Goal: Use online tool/utility: Utilize a website feature to perform a specific function

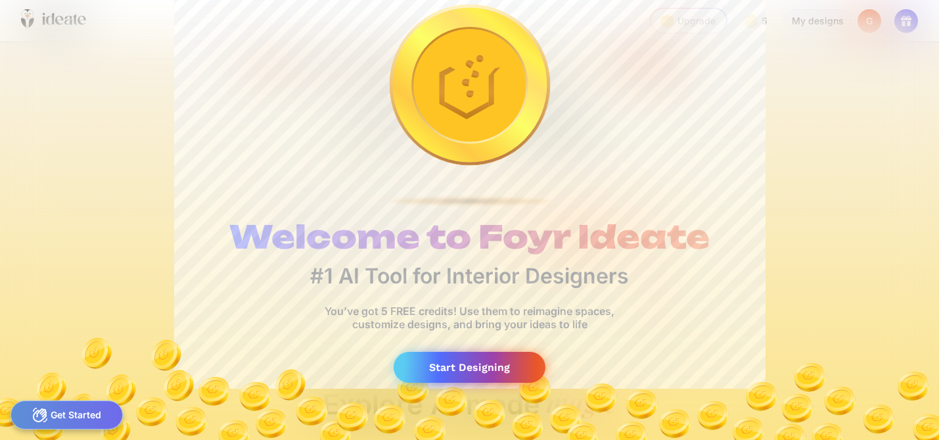
click at [471, 364] on div "Start Designing" at bounding box center [470, 367] width 152 height 31
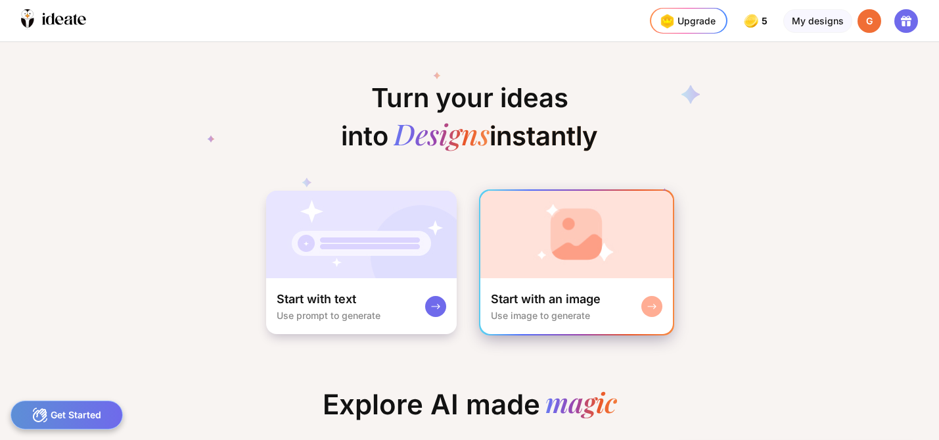
click at [588, 246] on img at bounding box center [576, 234] width 192 height 87
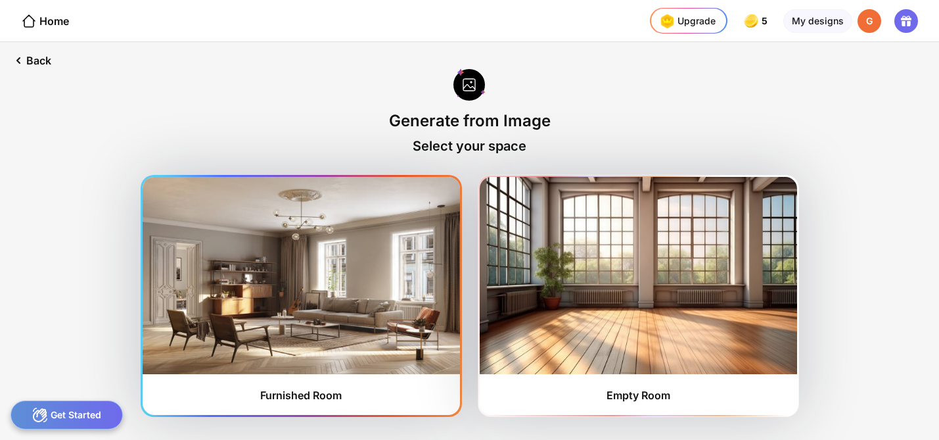
click at [311, 299] on img at bounding box center [301, 275] width 317 height 197
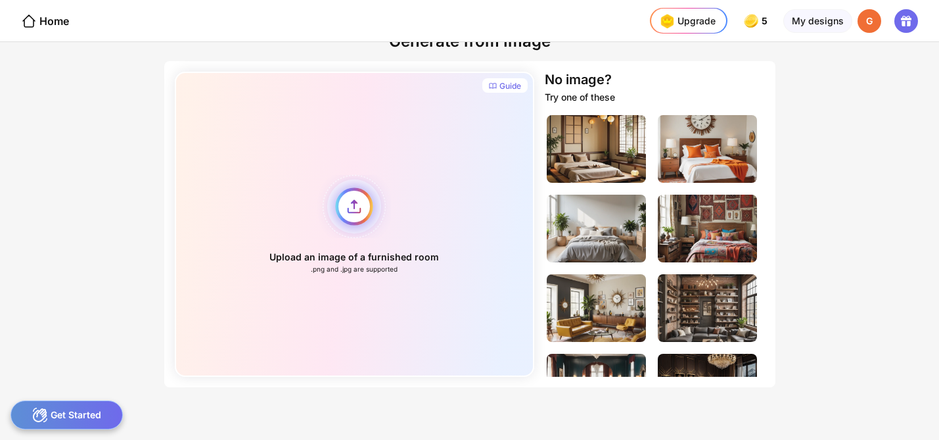
click at [356, 205] on div "Upload an image of a furnished room .png and .jpg are supported" at bounding box center [355, 224] width 360 height 305
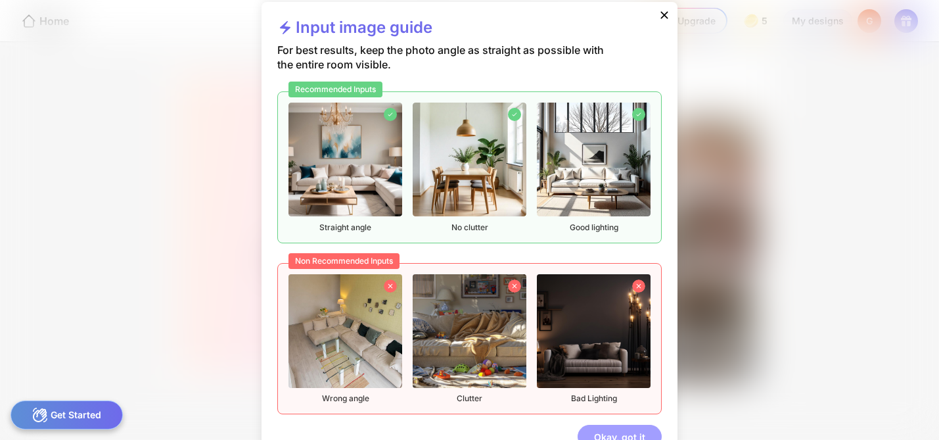
click at [593, 433] on div "Okay, got it" at bounding box center [620, 437] width 84 height 24
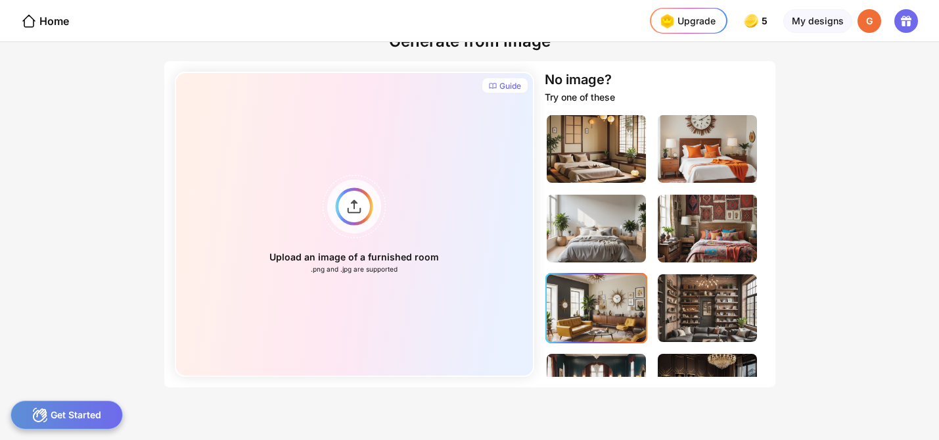
click at [591, 303] on img at bounding box center [596, 308] width 99 height 68
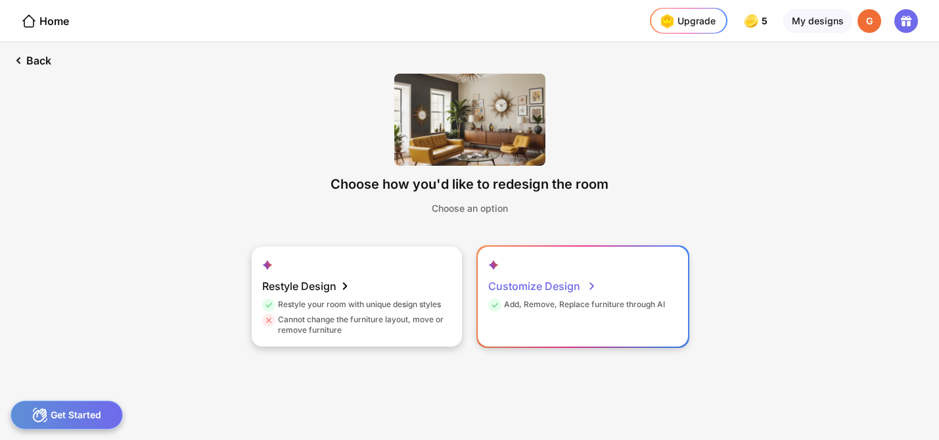
click at [565, 287] on div "Customize Design" at bounding box center [542, 286] width 109 height 26
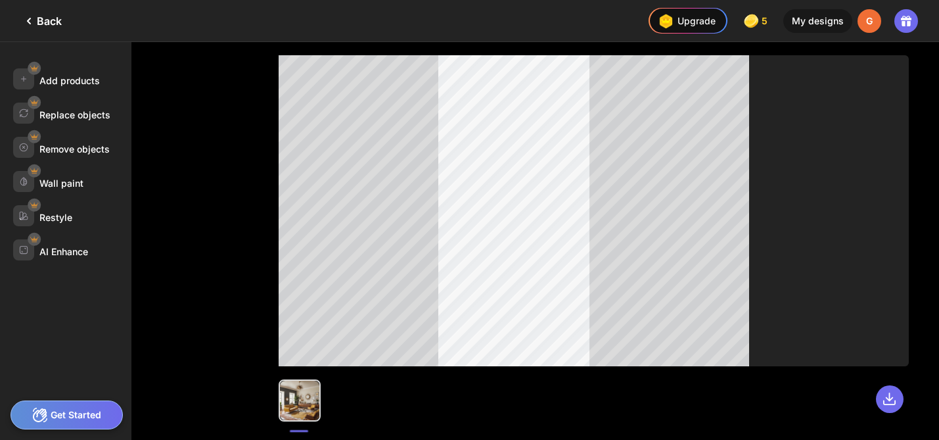
click at [92, 90] on div "Add products Replace objects Remove objects Wall paint Restyle AI Enhance" at bounding box center [65, 241] width 131 height 398
click at [87, 82] on div "Add products" at bounding box center [69, 80] width 60 height 11
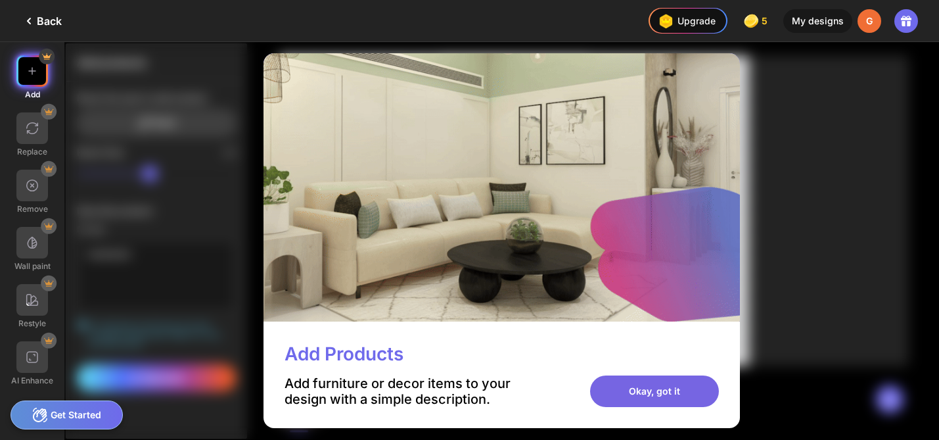
click at [624, 402] on div "Okay, got it" at bounding box center [654, 391] width 129 height 32
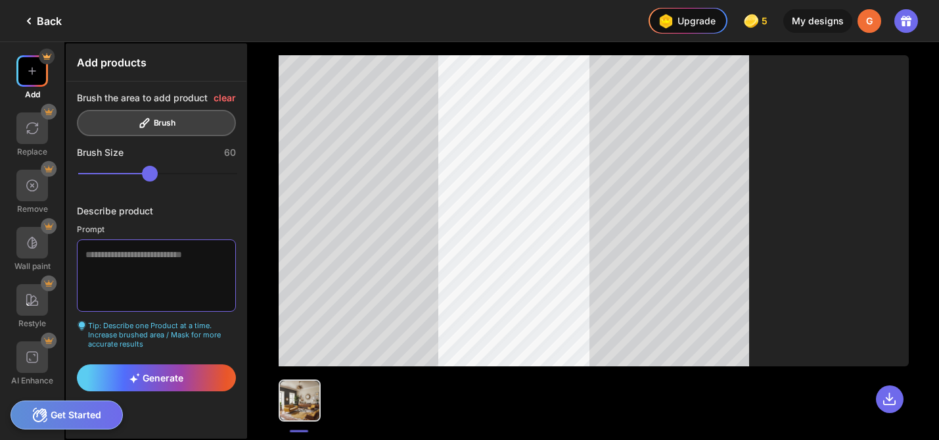
click at [174, 255] on textarea at bounding box center [156, 275] width 159 height 72
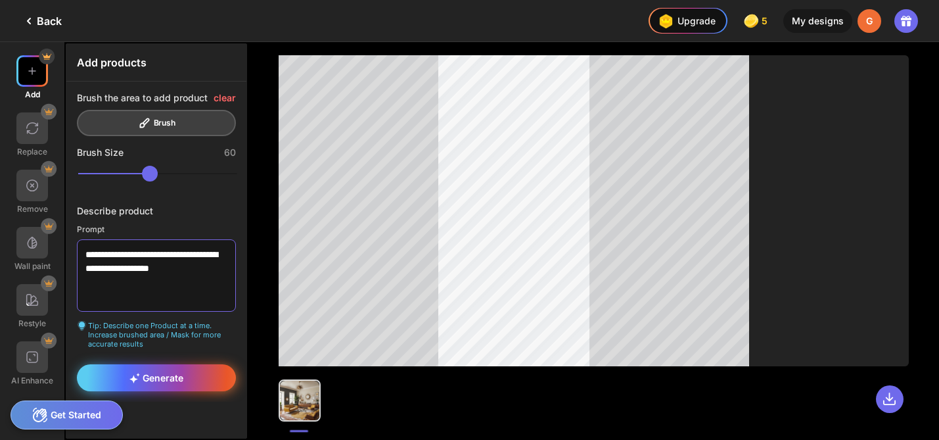
type textarea "**********"
click at [150, 378] on span "Generate" at bounding box center [156, 377] width 54 height 11
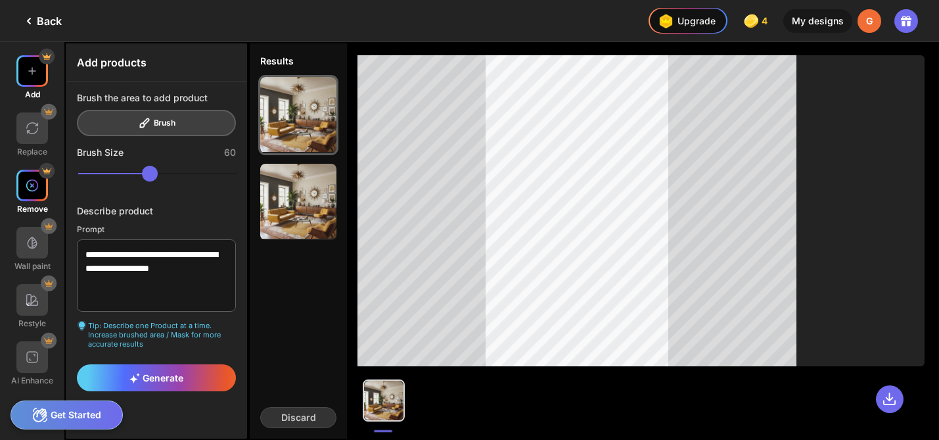
click at [35, 179] on img at bounding box center [32, 185] width 13 height 13
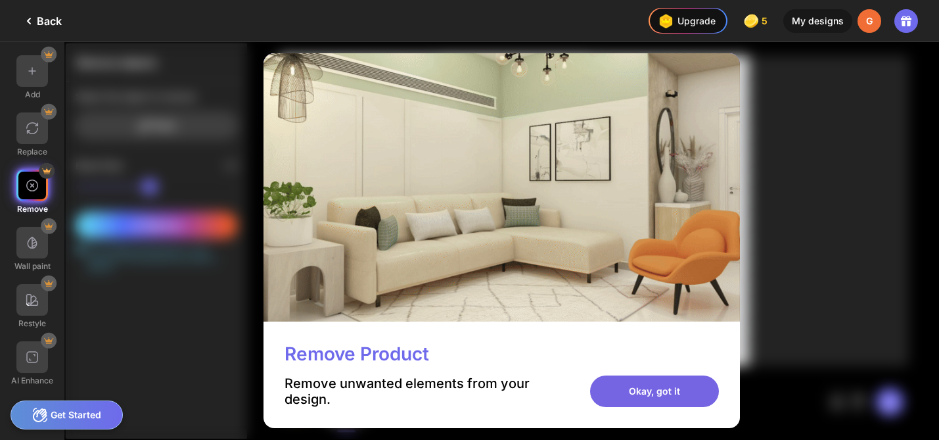
click at [619, 392] on div "Okay, got it" at bounding box center [654, 391] width 129 height 32
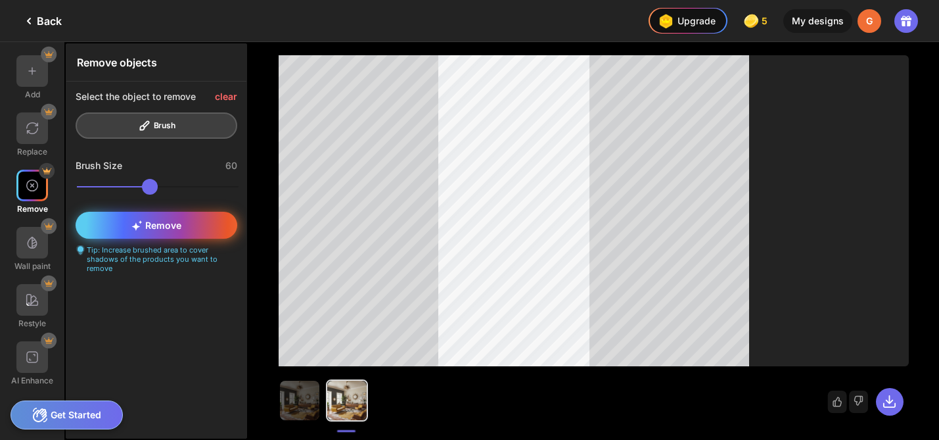
click at [218, 226] on div "Remove" at bounding box center [157, 225] width 162 height 27
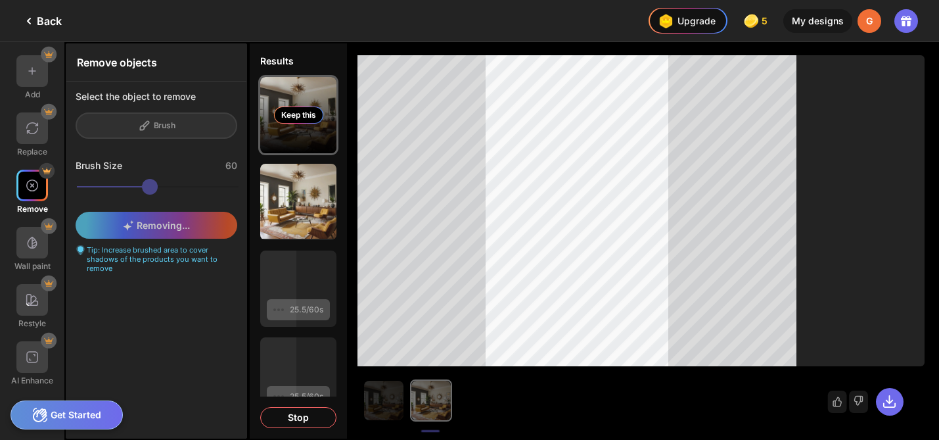
click at [317, 143] on div "Keep this" at bounding box center [298, 115] width 76 height 76
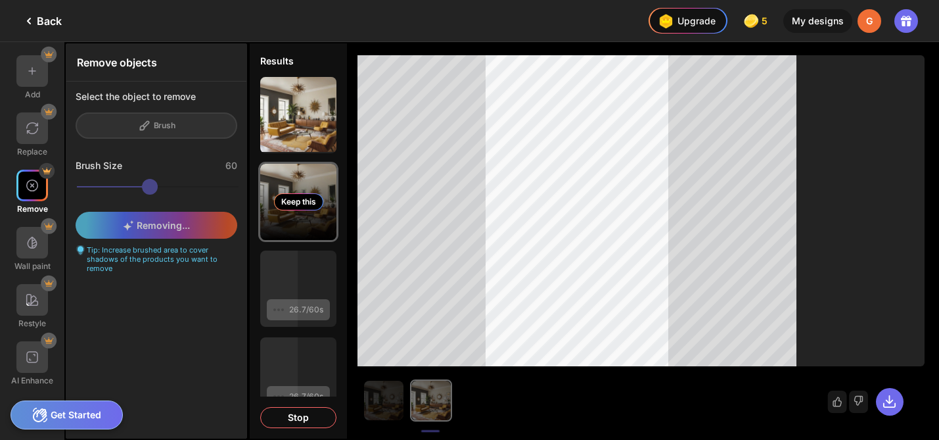
click at [313, 191] on div "Keep this" at bounding box center [298, 202] width 76 height 76
click at [307, 200] on div "Keep this" at bounding box center [298, 201] width 49 height 17
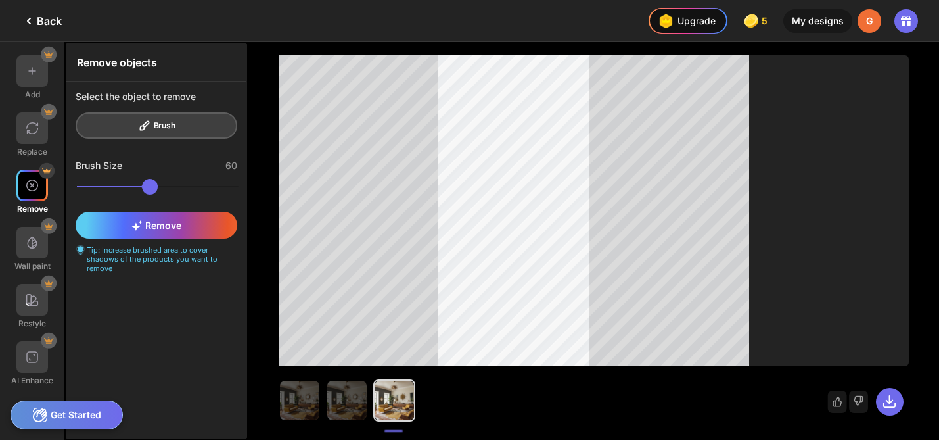
click at [55, 21] on div "Back" at bounding box center [41, 21] width 41 height 16
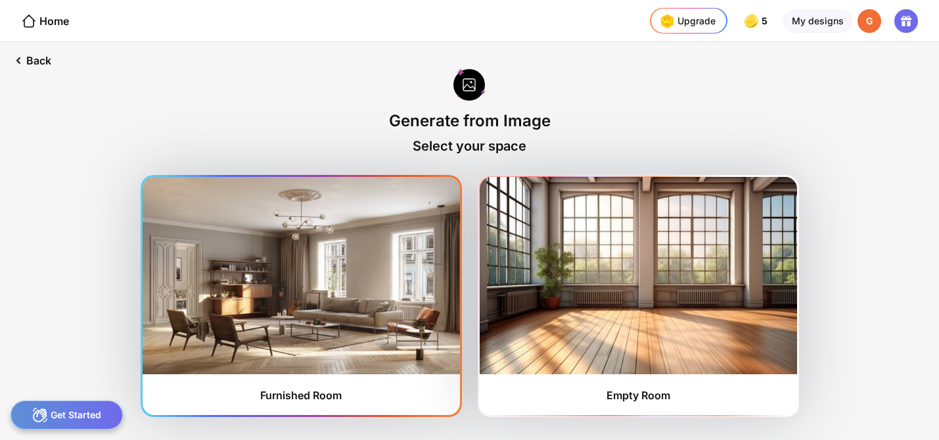
click at [264, 278] on img at bounding box center [301, 275] width 317 height 197
